Goal: Navigation & Orientation: Find specific page/section

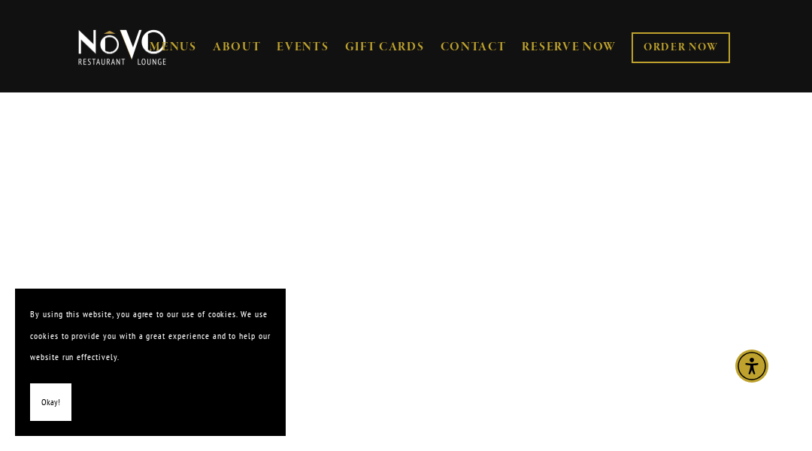
scroll to position [2596, 0]
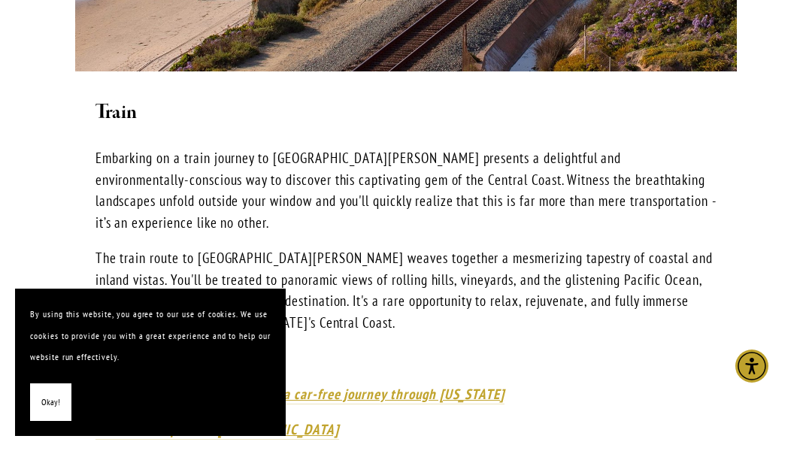
scroll to position [2256, 0]
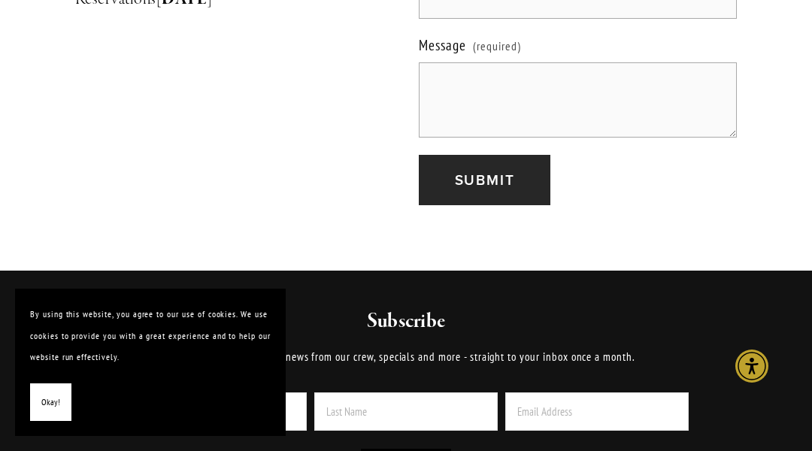
scroll to position [2450, 0]
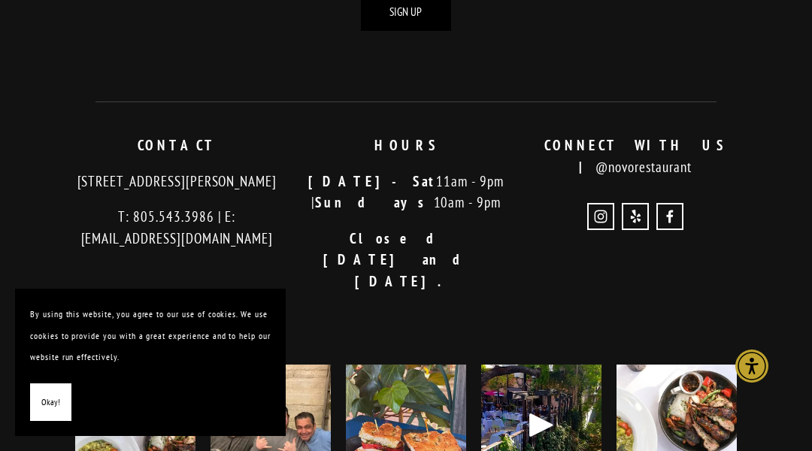
scroll to position [1096, 0]
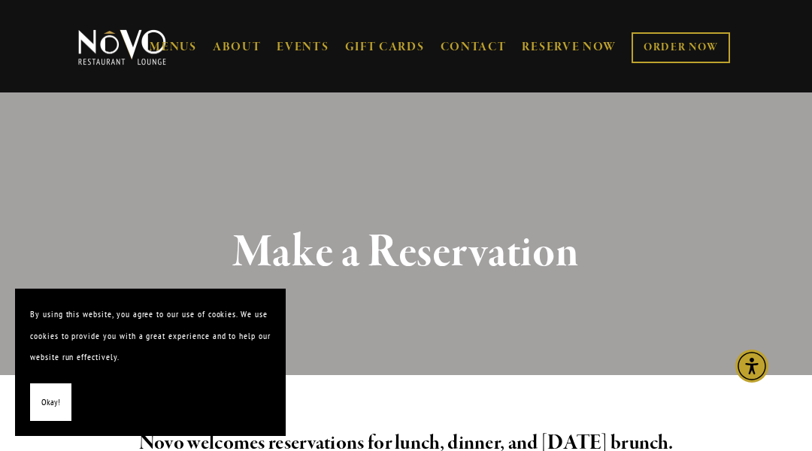
scroll to position [2010, 0]
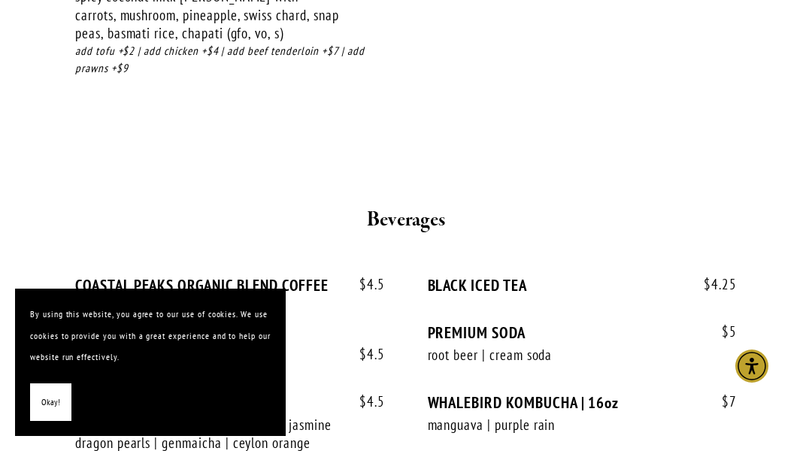
scroll to position [4799, 0]
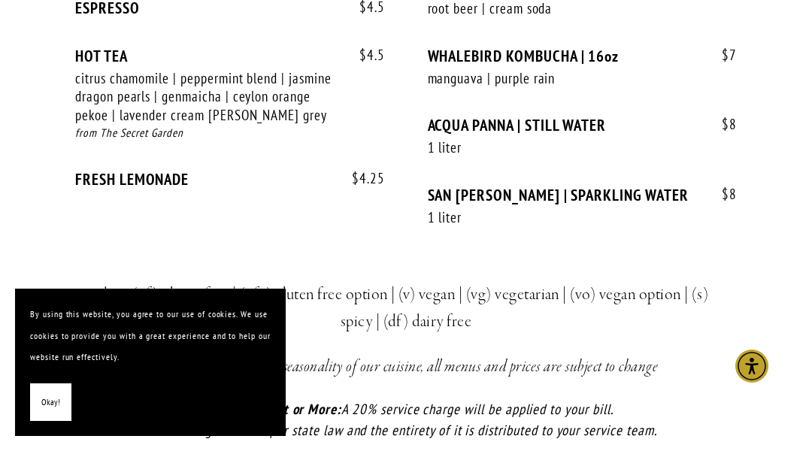
scroll to position [4458, 0]
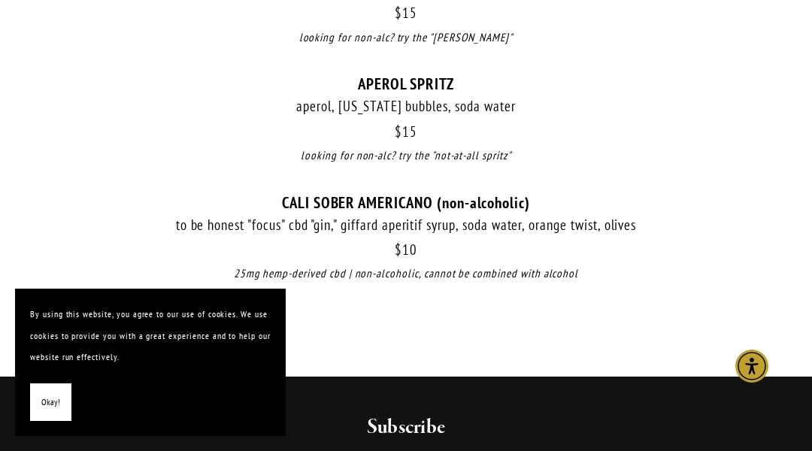
scroll to position [2561, 0]
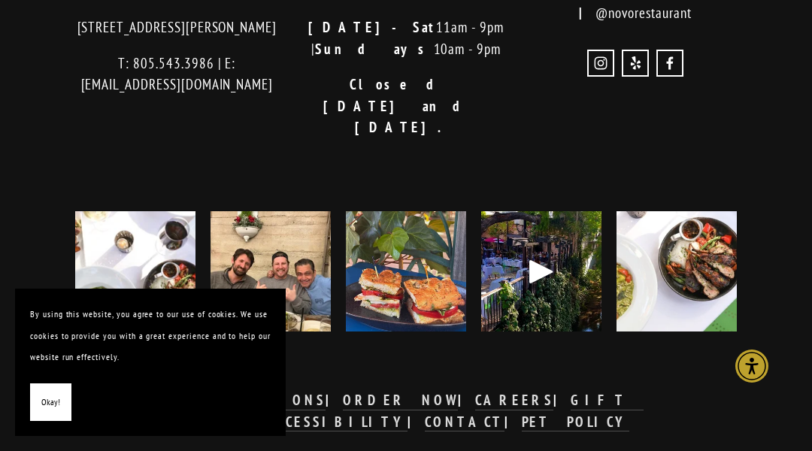
scroll to position [4579, 0]
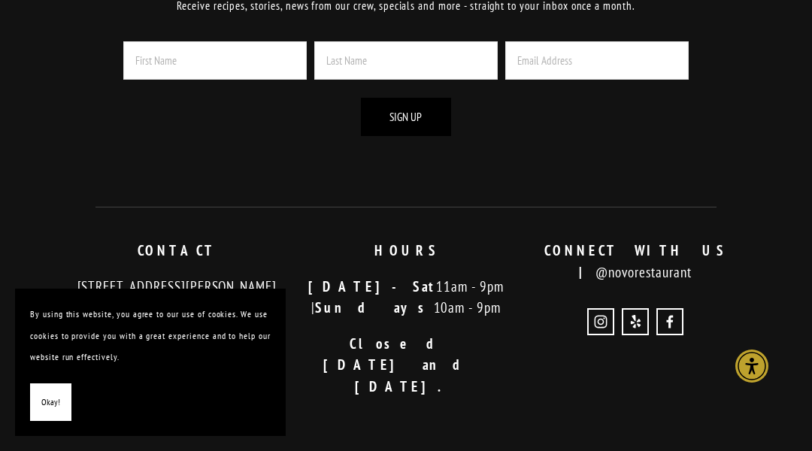
scroll to position [1201, 0]
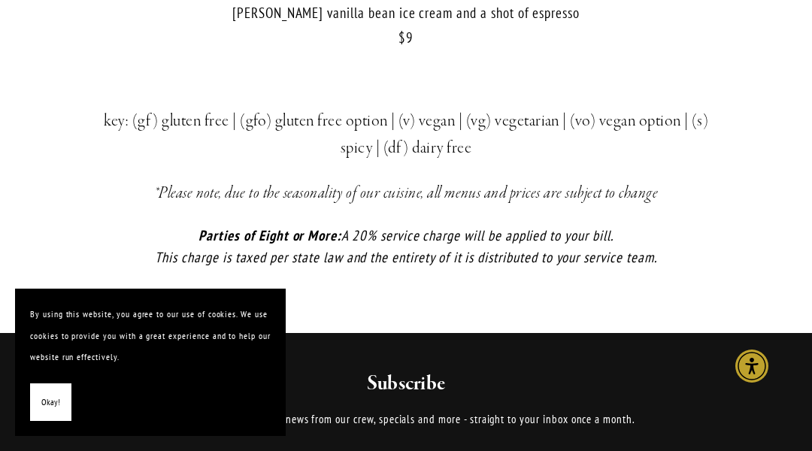
scroll to position [2067, 0]
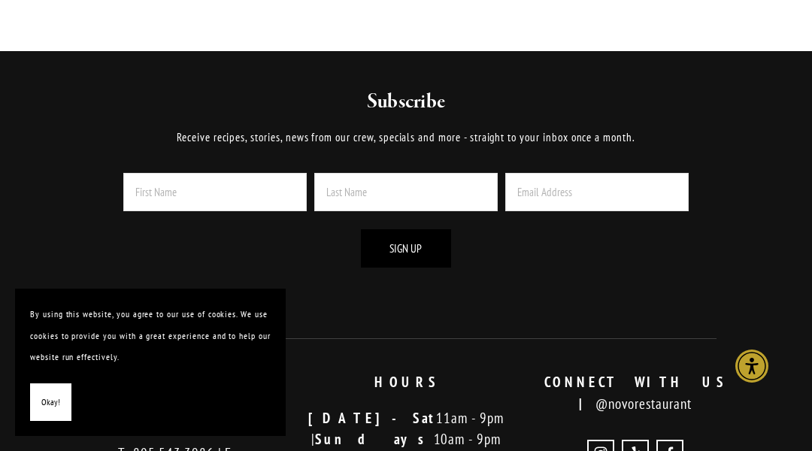
scroll to position [1785, 0]
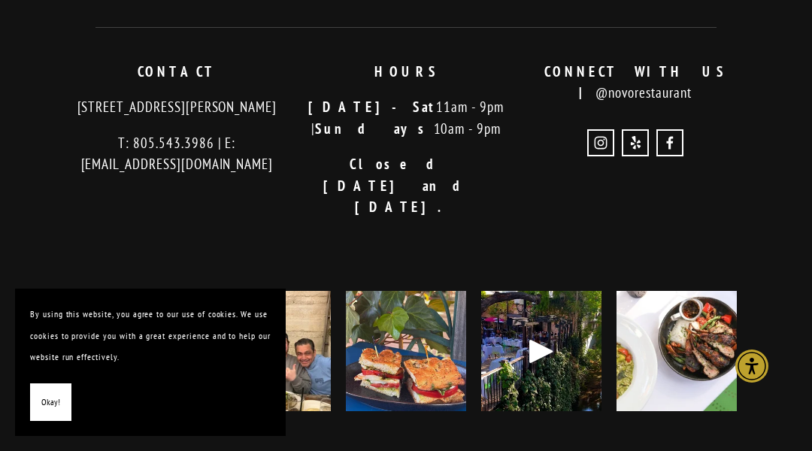
scroll to position [1898, 0]
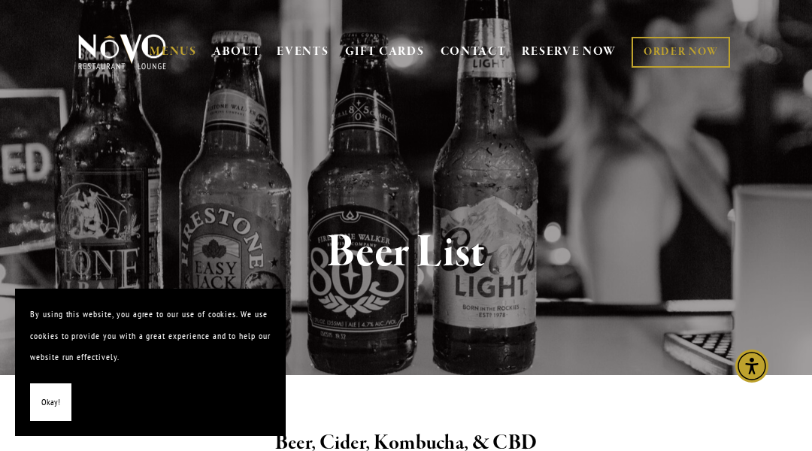
scroll to position [3081, 0]
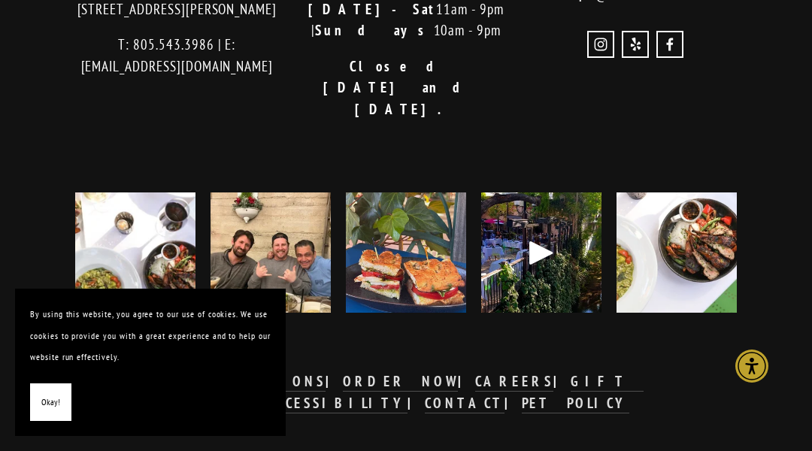
scroll to position [1704, 0]
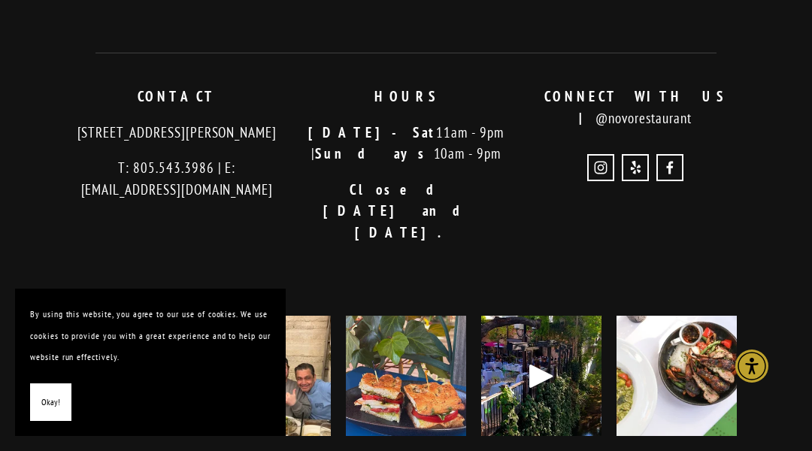
scroll to position [1455, 0]
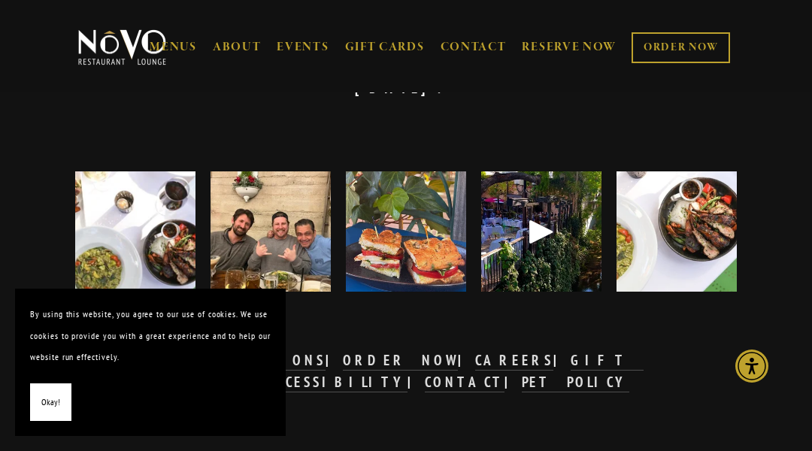
scroll to position [645, 0]
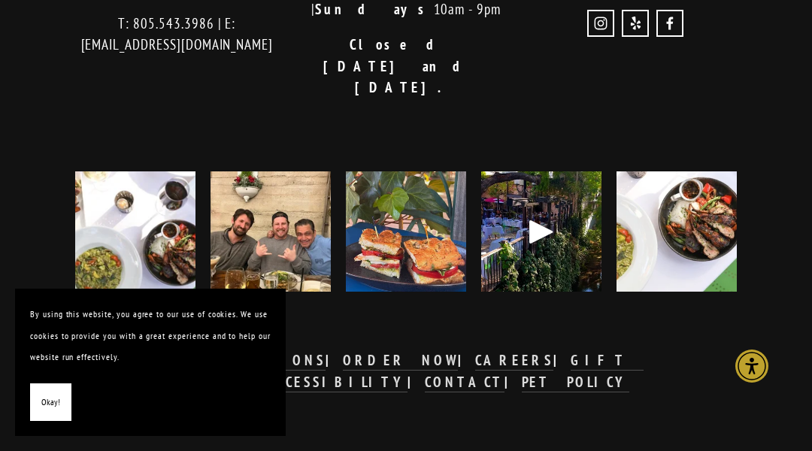
scroll to position [1301, 0]
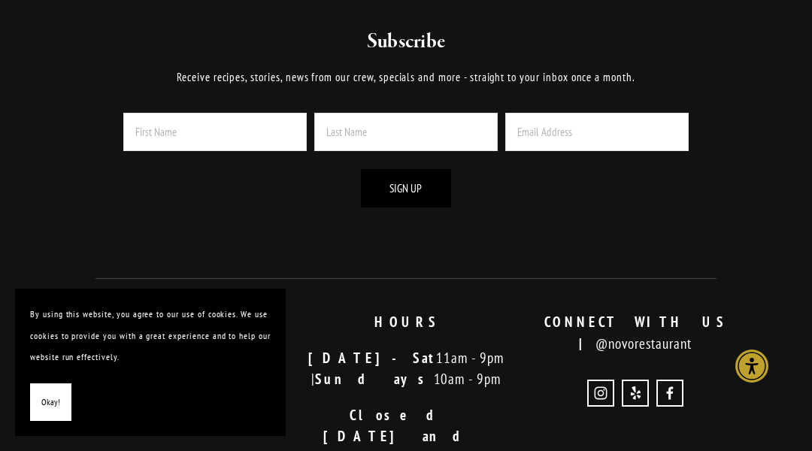
scroll to position [1904, 0]
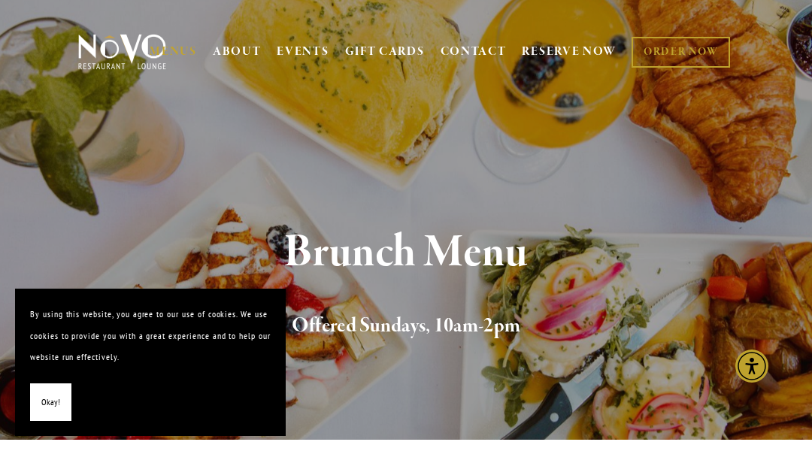
scroll to position [4458, 0]
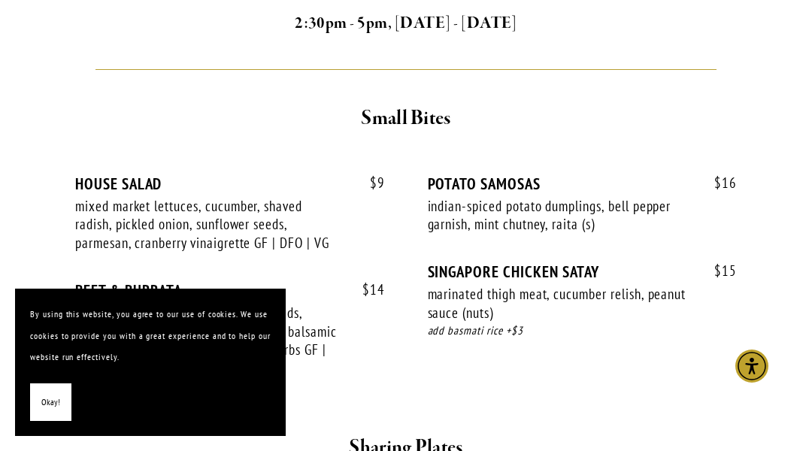
scroll to position [2708, 0]
